Goal: Task Accomplishment & Management: Use online tool/utility

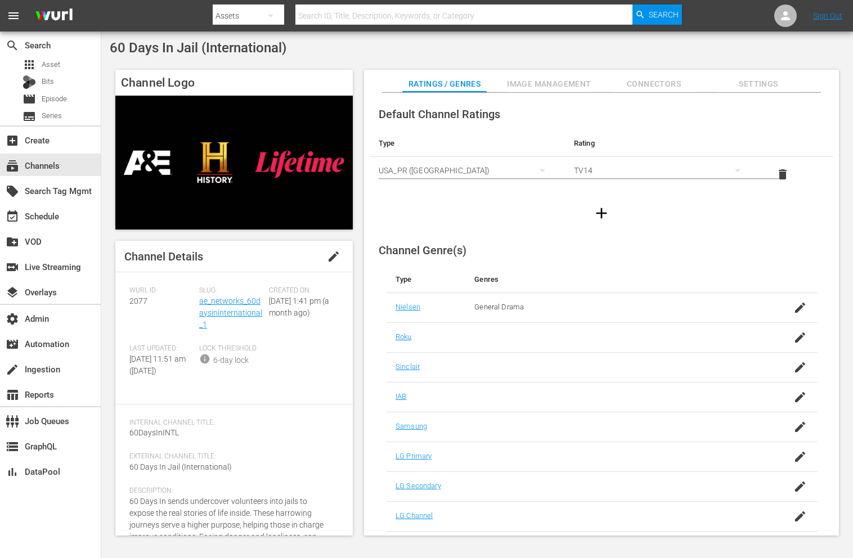
click at [537, 83] on span "Image Management" at bounding box center [549, 84] width 84 height 14
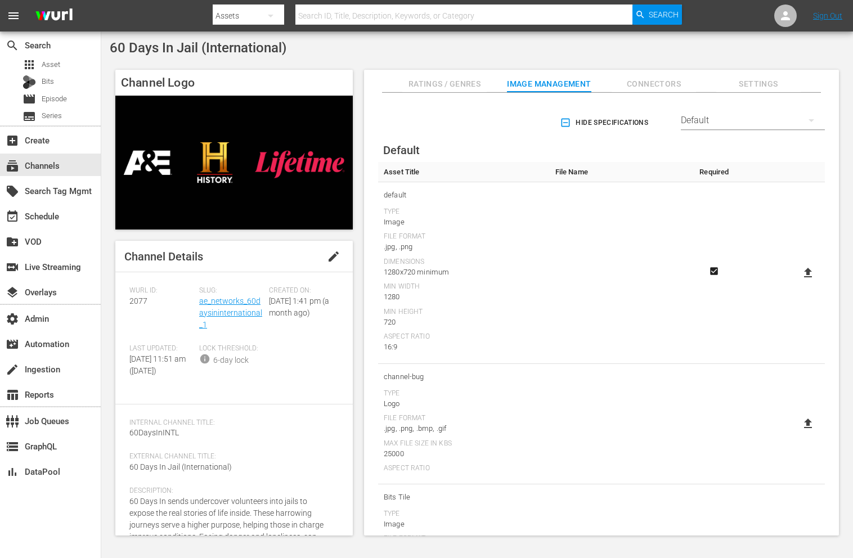
click at [563, 124] on icon "button" at bounding box center [565, 122] width 11 height 11
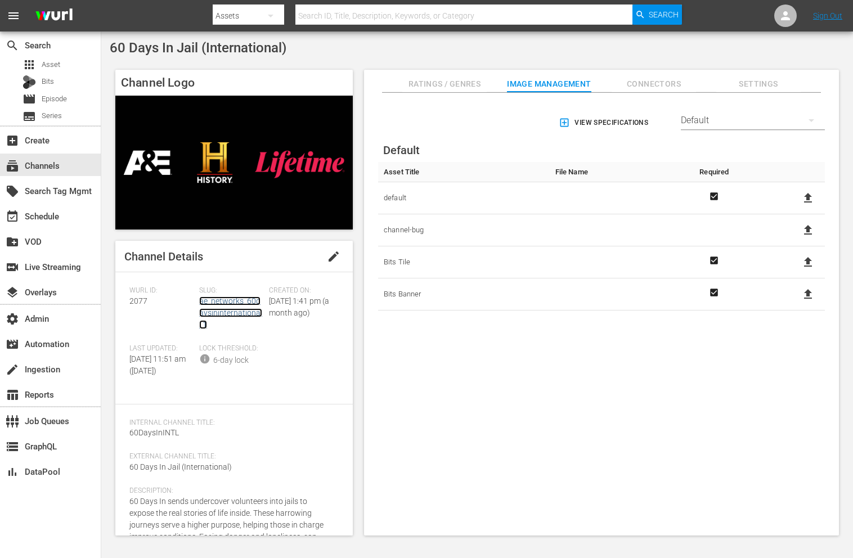
click at [202, 313] on link "ae_networks_60daysininternational_1" at bounding box center [230, 312] width 63 height 33
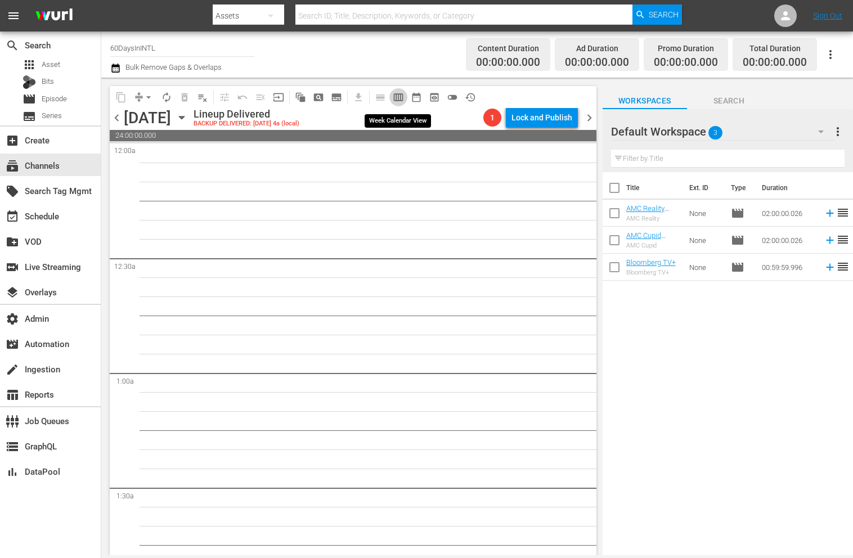
click at [403, 100] on span "calendar_view_week_outlined" at bounding box center [398, 97] width 11 height 11
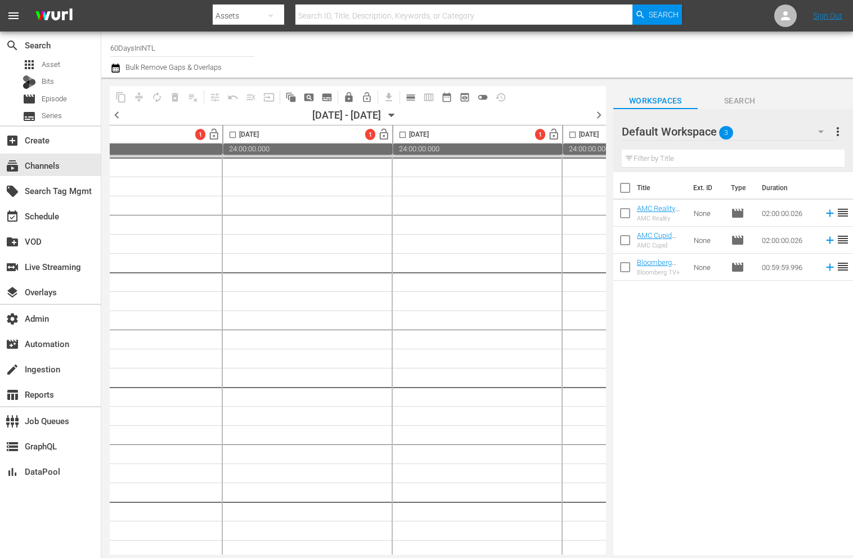
scroll to position [0, 728]
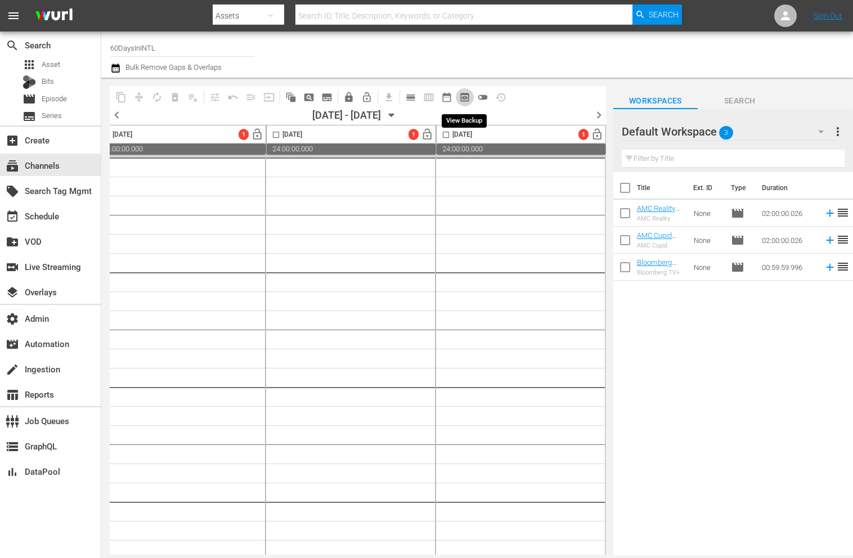
click at [470, 93] on button "preview_outlined" at bounding box center [465, 97] width 18 height 18
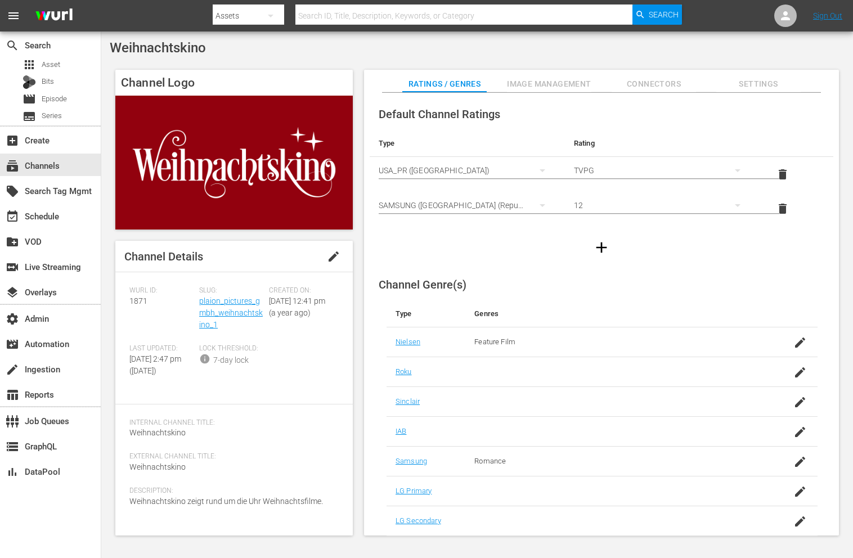
click at [238, 319] on div "Slug: plaion_pictures_gmbh_weihnachtskino_1" at bounding box center [234, 315] width 70 height 58
click at [238, 312] on link "plaion_pictures_gmbh_weihnachtskino_1" at bounding box center [231, 312] width 64 height 33
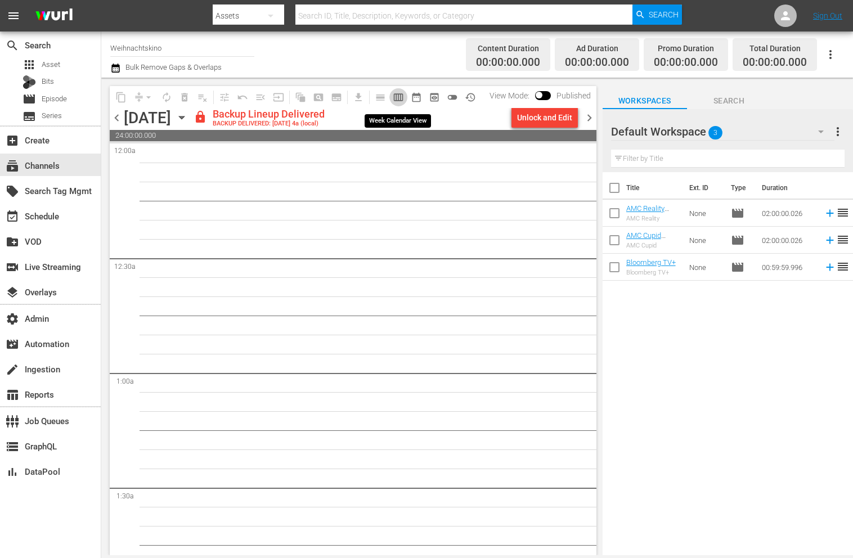
click at [397, 101] on span "calendar_view_week_outlined" at bounding box center [398, 97] width 11 height 11
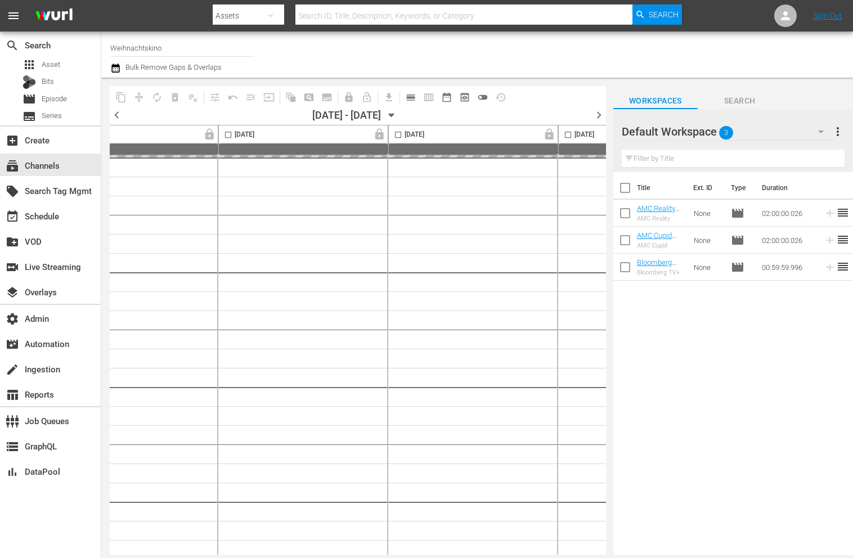
scroll to position [0, 728]
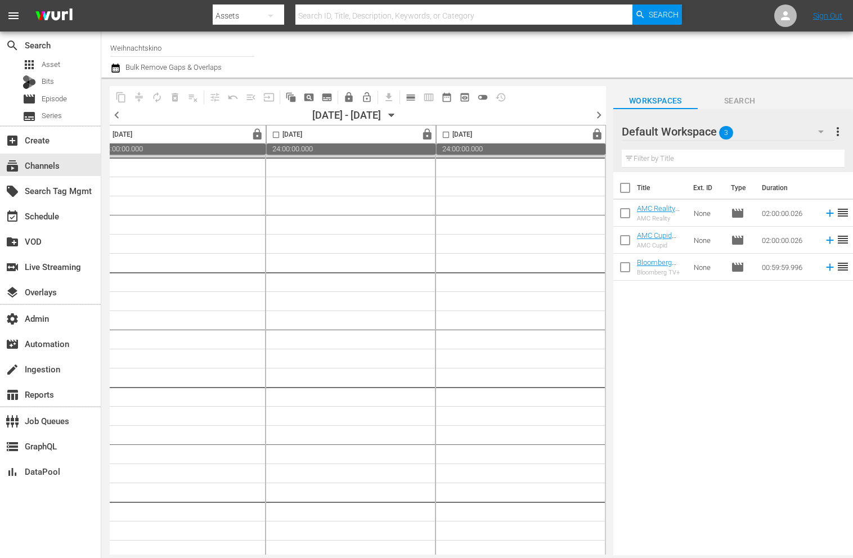
click at [464, 99] on span "preview_outlined" at bounding box center [464, 97] width 11 height 11
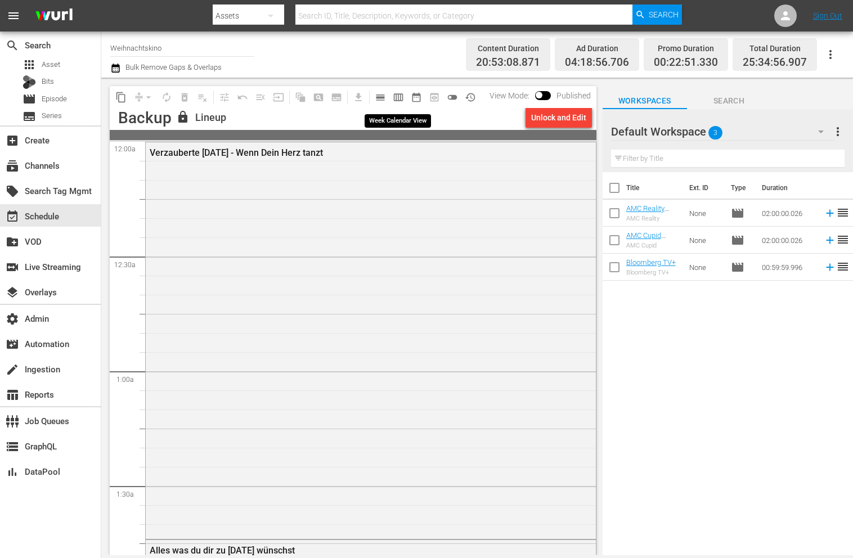
click at [404, 94] on button "calendar_view_week_outlined" at bounding box center [398, 97] width 18 height 18
